Goal: Check status: Check status

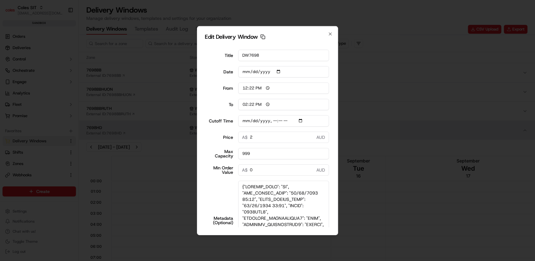
scroll to position [0, 60]
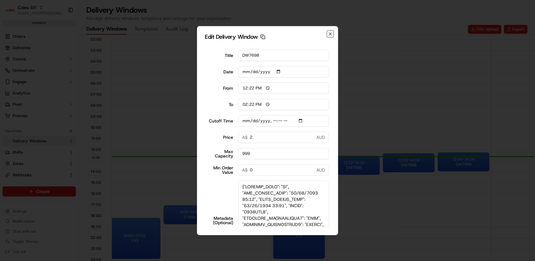
click at [331, 36] on icon "button" at bounding box center [330, 33] width 5 height 5
type input "2025-09-16"
type input "12:40"
type input "13:40"
type input "2025-09-16T12:22"
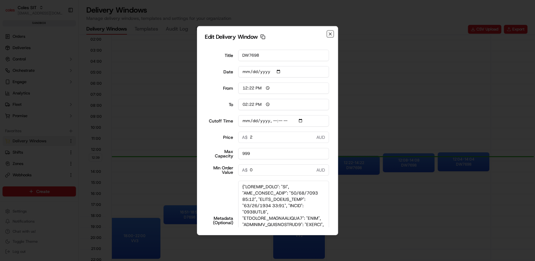
type input "0"
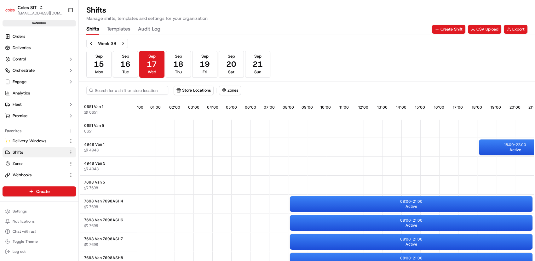
scroll to position [69, 0]
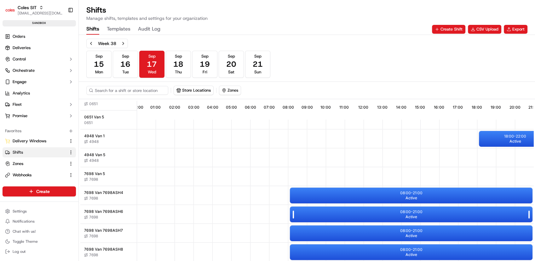
click at [377, 212] on div "08:00 - 21:00 Active" at bounding box center [411, 215] width 242 height 16
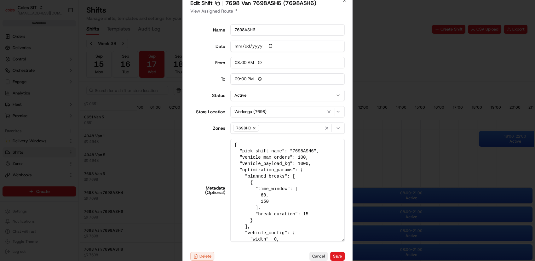
drag, startPoint x: 344, startPoint y: 204, endPoint x: 356, endPoint y: 276, distance: 72.6
click at [356, 261] on html "Coles SIT prateekmohan.lal@coles.com.au Toggle Sidebar sandbox Orders Deliverie…" at bounding box center [267, 130] width 535 height 261
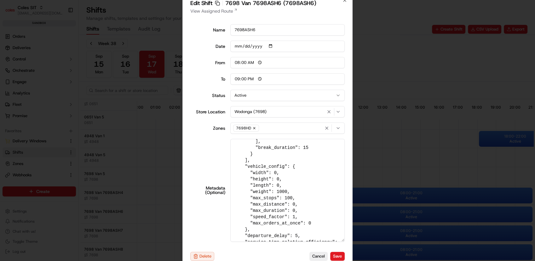
scroll to position [123, 0]
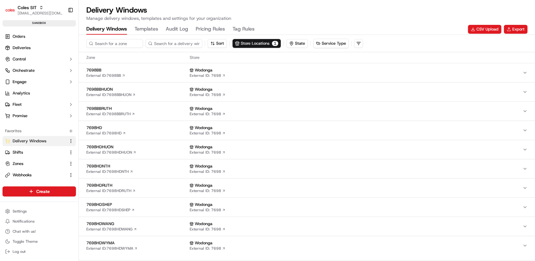
click at [101, 128] on span "7698HD" at bounding box center [136, 128] width 101 height 6
click at [94, 129] on span "7698HD" at bounding box center [136, 128] width 101 height 6
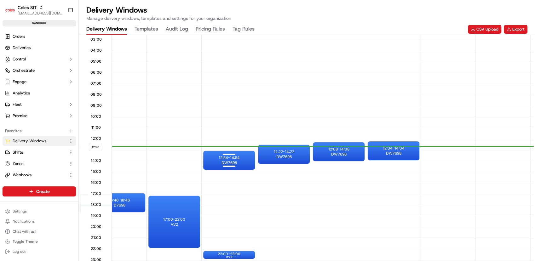
scroll to position [0, 187]
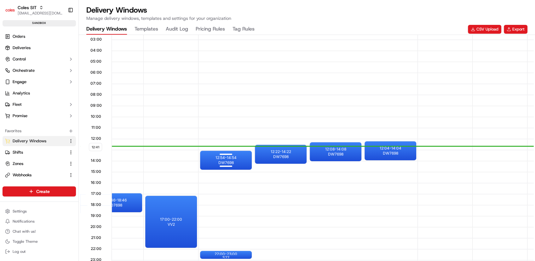
click at [229, 156] on div at bounding box center [225, 155] width 25 height 8
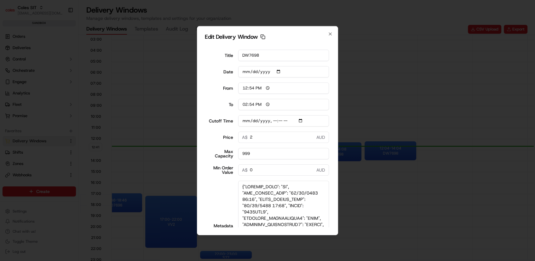
drag, startPoint x: 327, startPoint y: 200, endPoint x: 333, endPoint y: 276, distance: 76.1
click at [333, 261] on html "Coles SIT prateekmohan.lal@coles.com.au Toggle Sidebar sandbox Orders Deliverie…" at bounding box center [267, 130] width 535 height 261
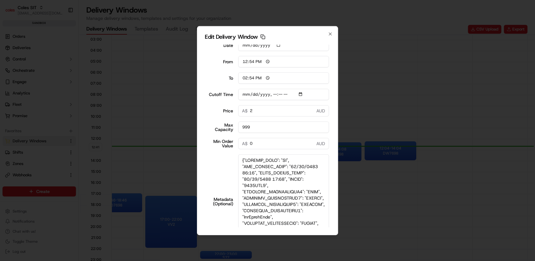
scroll to position [35, 0]
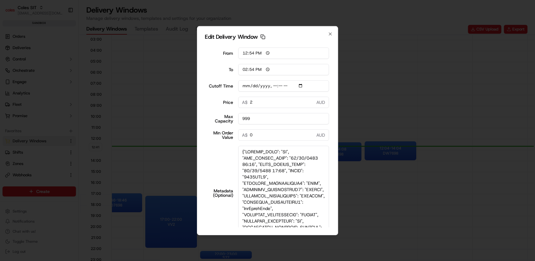
drag, startPoint x: 284, startPoint y: 176, endPoint x: 237, endPoint y: 159, distance: 50.9
click at [238, 159] on textarea "Metadata (Optional)" at bounding box center [283, 192] width 91 height 95
type input "2025-09-16T12:54"
click at [279, 165] on textarea "Metadata (Optional)" at bounding box center [283, 192] width 91 height 95
drag, startPoint x: 284, startPoint y: 165, endPoint x: 280, endPoint y: 165, distance: 4.1
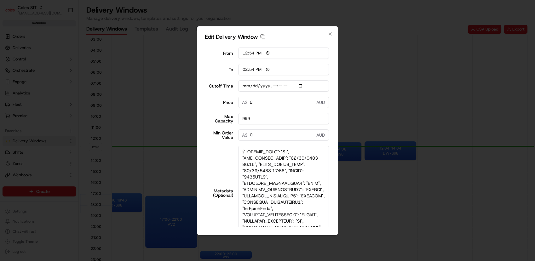
click at [280, 165] on textarea "Metadata (Optional)" at bounding box center [283, 192] width 91 height 95
click at [274, 166] on textarea "Metadata (Optional)" at bounding box center [283, 192] width 91 height 95
drag, startPoint x: 243, startPoint y: 178, endPoint x: 283, endPoint y: 175, distance: 39.5
click at [283, 175] on textarea "Metadata (Optional)" at bounding box center [283, 192] width 91 height 95
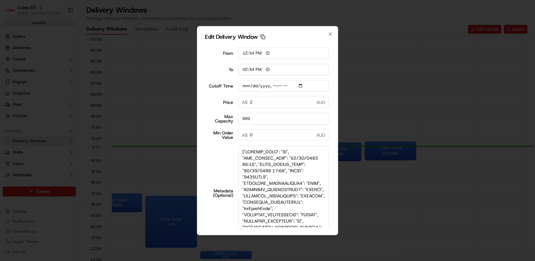
drag, startPoint x: 240, startPoint y: 169, endPoint x: 266, endPoint y: 184, distance: 30.0
click at [266, 184] on textarea "Metadata (Optional)" at bounding box center [283, 192] width 91 height 95
click at [284, 166] on textarea "Metadata (Optional)" at bounding box center [283, 192] width 91 height 95
click at [330, 33] on icon "button" at bounding box center [330, 33] width 5 height 5
type input "2025-09-16"
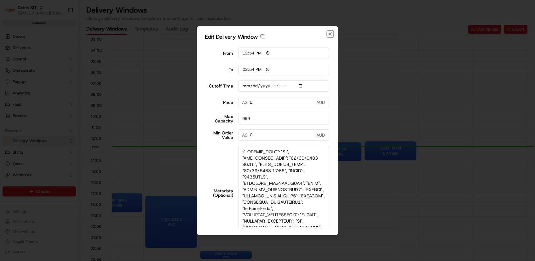
type input "12:43"
type input "13:43"
type input "2025-09-16T12:54"
type input "0"
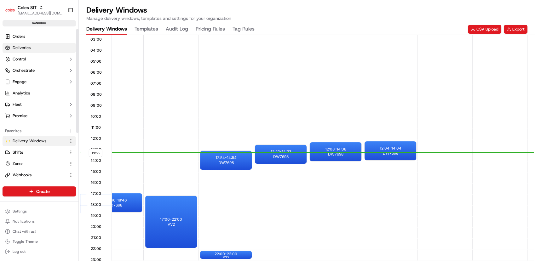
click at [28, 43] on link "Deliveries" at bounding box center [39, 48] width 73 height 10
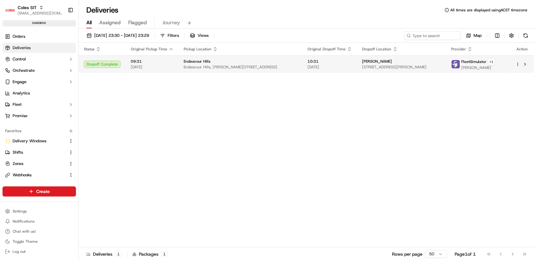
click at [286, 66] on span "Endeavour Hills, [PERSON_NAME][STREET_ADDRESS]" at bounding box center [241, 67] width 114 height 5
click at [486, 60] on span "FleetSimulator" at bounding box center [473, 61] width 25 height 5
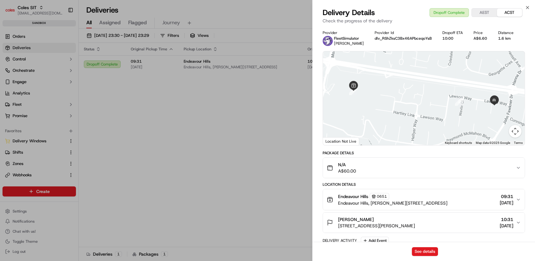
click at [459, 13] on div "Dropoff Complete AEST ACST" at bounding box center [475, 12] width 93 height 9
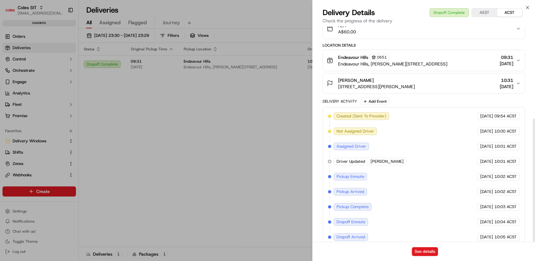
scroll to position [161, 0]
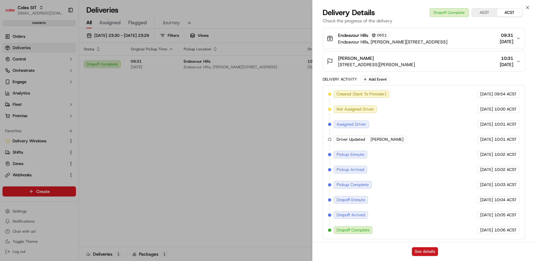
click at [415, 251] on button "See details" at bounding box center [425, 251] width 26 height 9
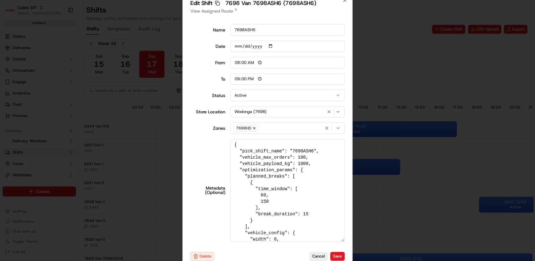
scroll to position [123, 0]
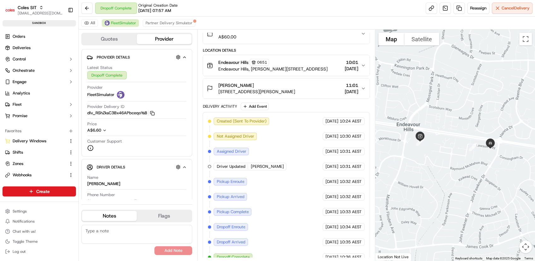
scroll to position [60, 0]
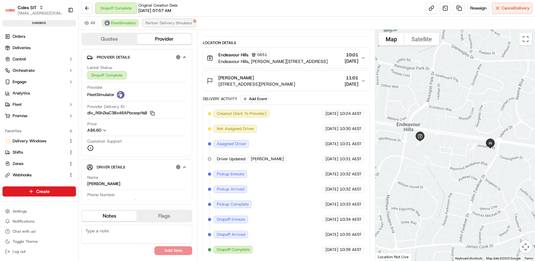
click at [175, 20] on span "Partner Delivery Simulator" at bounding box center [168, 22] width 47 height 5
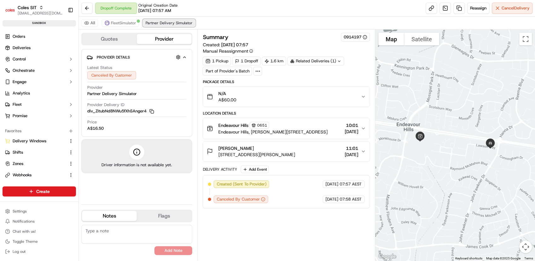
scroll to position [0, 0]
click at [245, 61] on div "1 Dropoff" at bounding box center [246, 61] width 28 height 9
click at [255, 70] on icon at bounding box center [258, 71] width 6 height 6
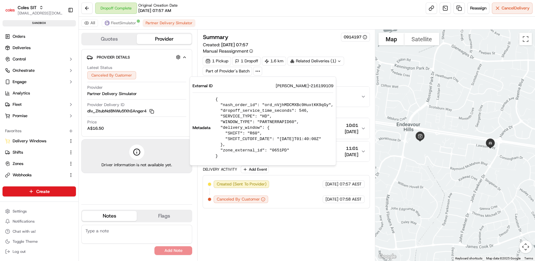
click at [255, 70] on icon at bounding box center [258, 71] width 6 height 6
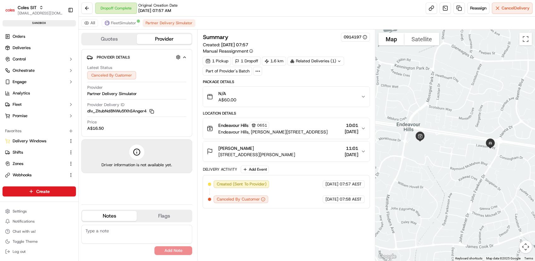
click at [255, 70] on icon at bounding box center [258, 71] width 6 height 6
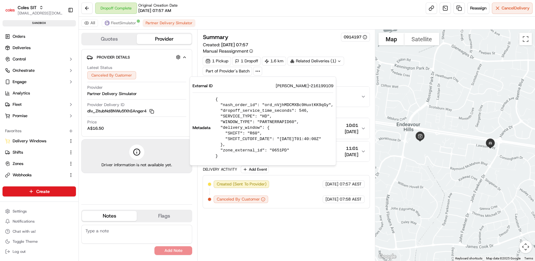
click at [328, 73] on div "1 Pickup 1 Dropoff 1.6 km Related Deliveries (1) Part of Provider's Batch" at bounding box center [285, 66] width 167 height 19
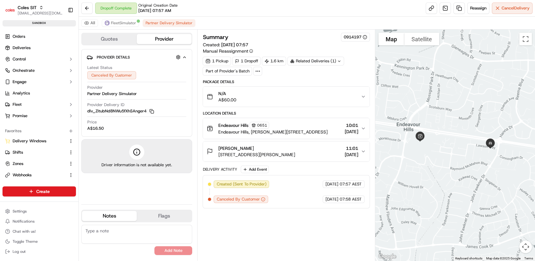
click at [265, 200] on div "Canceled By Customer" at bounding box center [241, 200] width 54 height 8
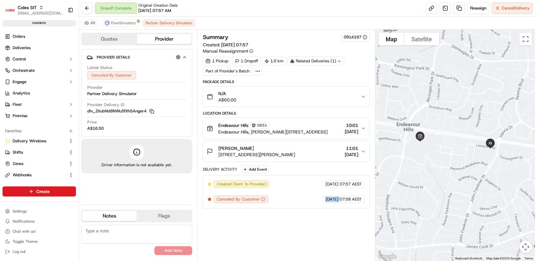
drag, startPoint x: 265, startPoint y: 200, endPoint x: 262, endPoint y: 196, distance: 5.4
click at [262, 196] on div "Canceled By Customer" at bounding box center [241, 200] width 54 height 8
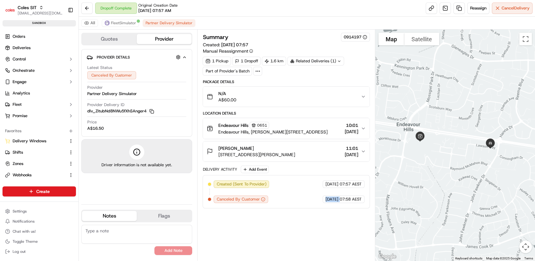
click at [262, 196] on div "Canceled By Customer" at bounding box center [241, 200] width 54 height 8
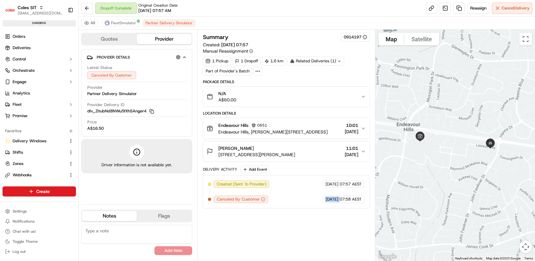
click at [262, 196] on div "Canceled By Customer" at bounding box center [241, 200] width 54 height 8
click at [444, 8] on link at bounding box center [444, 8] width 11 height 11
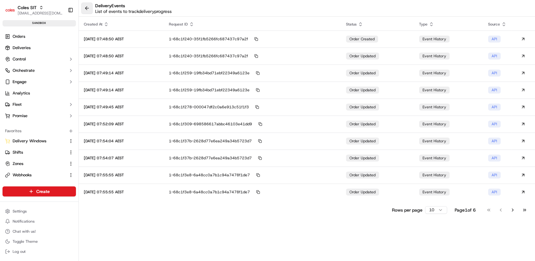
click at [88, 14] on button at bounding box center [86, 8] width 11 height 11
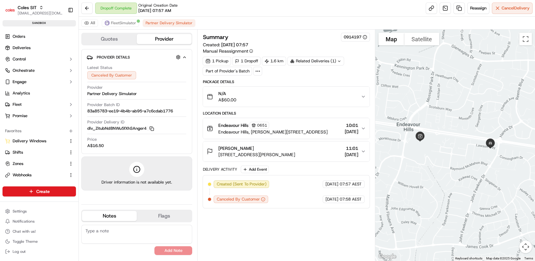
click at [215, 170] on div "Delivery Activity" at bounding box center [219, 169] width 34 height 5
